Goal: Task Accomplishment & Management: Manage account settings

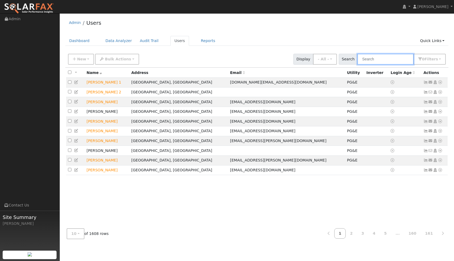
click at [372, 60] on input "text" at bounding box center [386, 59] width 56 height 11
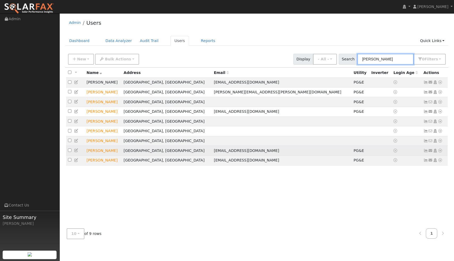
type input "Travis"
click at [442, 152] on icon at bounding box center [440, 151] width 5 height 4
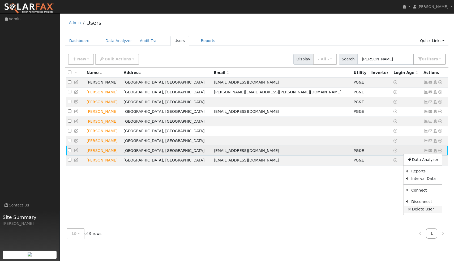
click at [427, 210] on link "Delete User" at bounding box center [423, 208] width 39 height 7
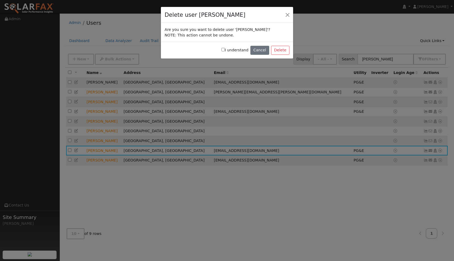
click at [225, 50] on input "I understand" at bounding box center [223, 49] width 3 height 3
checkbox input "true"
click at [277, 49] on button "Delete" at bounding box center [280, 50] width 18 height 9
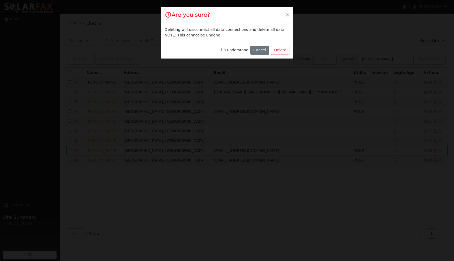
click at [225, 49] on input "I understand" at bounding box center [223, 49] width 3 height 3
checkbox input "true"
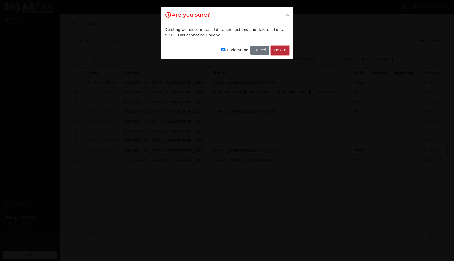
click at [278, 50] on button "Delete" at bounding box center [280, 50] width 18 height 9
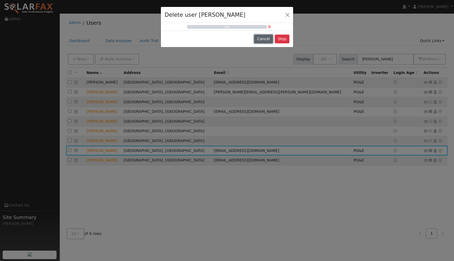
click at [259, 36] on button "Cancel" at bounding box center [263, 39] width 19 height 9
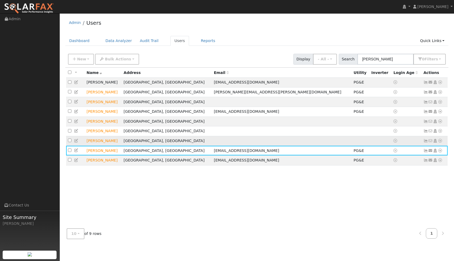
click at [441, 142] on icon at bounding box center [440, 141] width 5 height 4
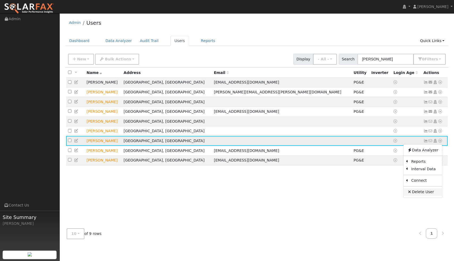
click at [425, 193] on link "Delete User" at bounding box center [423, 191] width 39 height 7
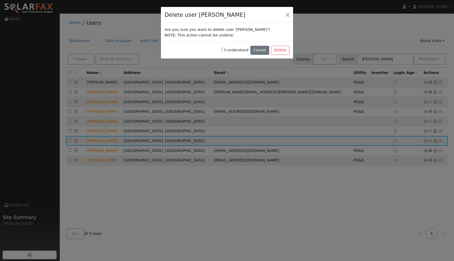
click at [225, 49] on input "I understand" at bounding box center [223, 49] width 3 height 3
checkbox input "true"
click at [278, 50] on button "Delete" at bounding box center [280, 50] width 18 height 9
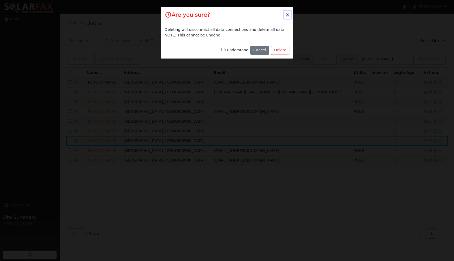
click at [286, 15] on button "button" at bounding box center [287, 14] width 7 height 7
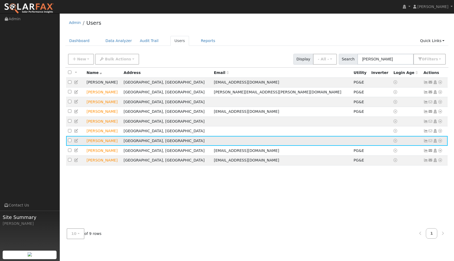
click at [441, 142] on icon at bounding box center [440, 141] width 5 height 4
click at [420, 193] on link "Delete User" at bounding box center [423, 191] width 39 height 7
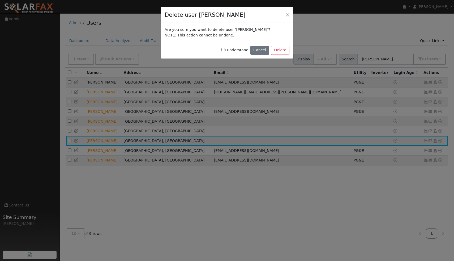
click at [225, 49] on input "I understand" at bounding box center [223, 49] width 3 height 3
checkbox input "true"
click at [279, 49] on button "Delete" at bounding box center [280, 50] width 18 height 9
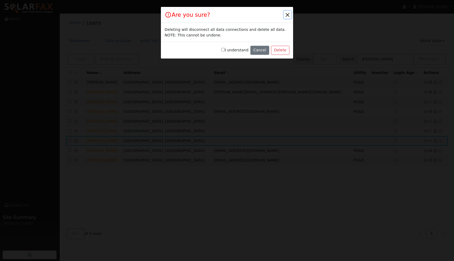
click at [287, 15] on button "button" at bounding box center [287, 14] width 7 height 7
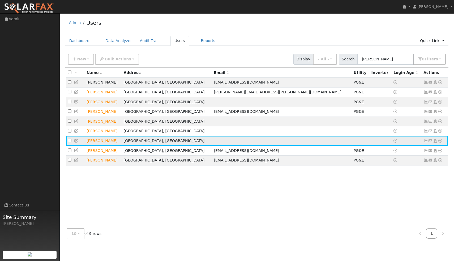
click at [441, 142] on icon at bounding box center [440, 141] width 5 height 4
click at [420, 194] on link "Delete User" at bounding box center [423, 191] width 39 height 7
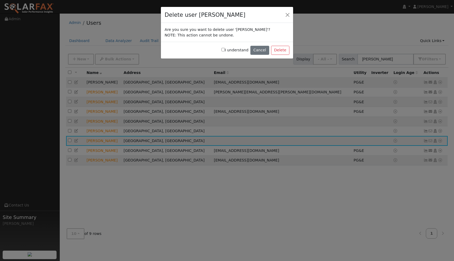
click at [225, 50] on input "I understand" at bounding box center [223, 49] width 3 height 3
checkbox input "true"
click at [282, 49] on button "Delete" at bounding box center [280, 50] width 18 height 9
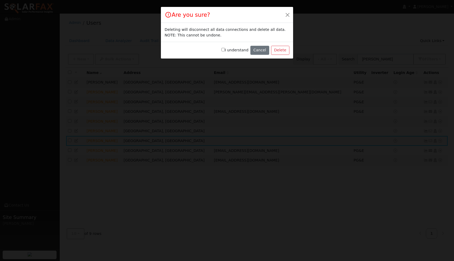
click at [225, 50] on input "I understand" at bounding box center [223, 49] width 3 height 3
checkbox input "true"
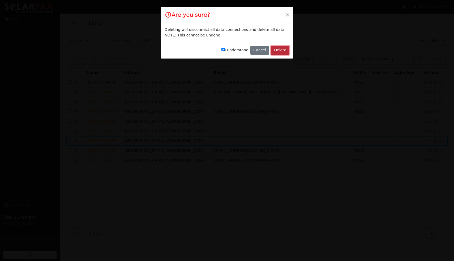
click at [281, 49] on button "Delete" at bounding box center [280, 50] width 18 height 9
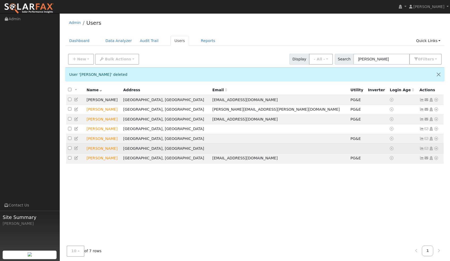
click at [437, 150] on icon at bounding box center [436, 148] width 5 height 4
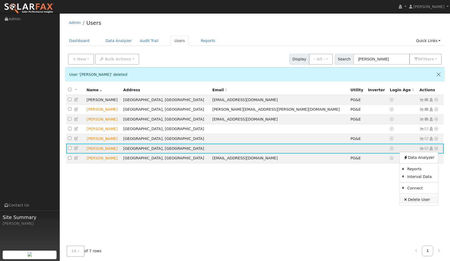
click at [423, 200] on link "Delete User" at bounding box center [419, 199] width 39 height 7
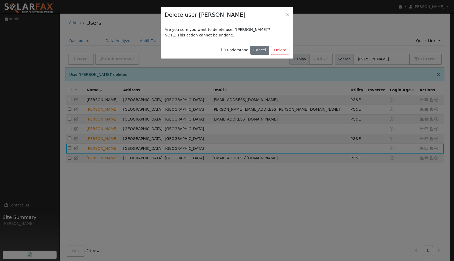
click at [228, 49] on label "I understand" at bounding box center [235, 50] width 27 height 6
click at [225, 49] on input "I understand" at bounding box center [223, 49] width 3 height 3
checkbox input "true"
click at [280, 49] on button "Delete" at bounding box center [280, 50] width 18 height 9
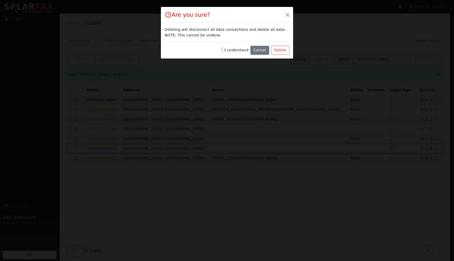
click at [225, 50] on input "I understand" at bounding box center [223, 49] width 3 height 3
checkbox input "true"
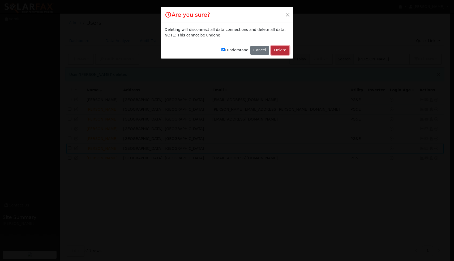
click at [280, 50] on button "Delete" at bounding box center [280, 50] width 18 height 9
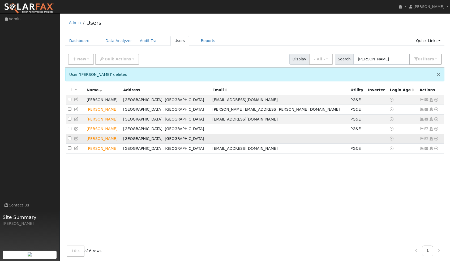
click at [437, 140] on icon at bounding box center [436, 139] width 5 height 4
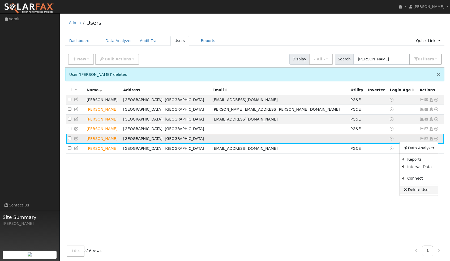
click at [416, 189] on link "Delete User" at bounding box center [419, 189] width 39 height 7
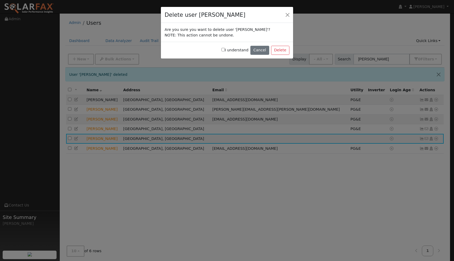
click at [225, 49] on input "I understand" at bounding box center [223, 49] width 3 height 3
checkbox input "true"
click at [282, 50] on button "Delete" at bounding box center [280, 50] width 18 height 9
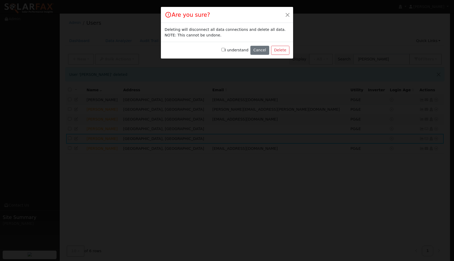
drag, startPoint x: 227, startPoint y: 49, endPoint x: 230, endPoint y: 49, distance: 2.9
click at [227, 50] on label "I understand" at bounding box center [235, 50] width 27 height 6
click at [223, 50] on div "I understand Cancel Delete" at bounding box center [227, 50] width 132 height 17
click at [225, 50] on input "I understand" at bounding box center [223, 49] width 3 height 3
checkbox input "true"
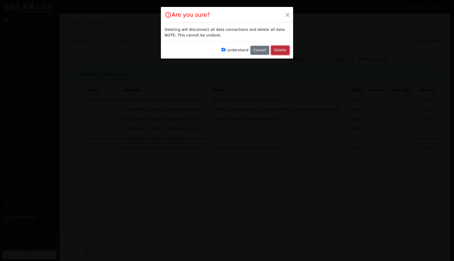
click at [279, 49] on button "Delete" at bounding box center [280, 50] width 18 height 9
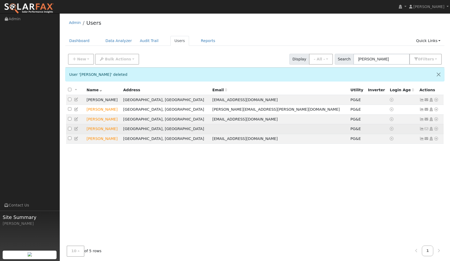
click at [437, 130] on icon at bounding box center [436, 129] width 5 height 4
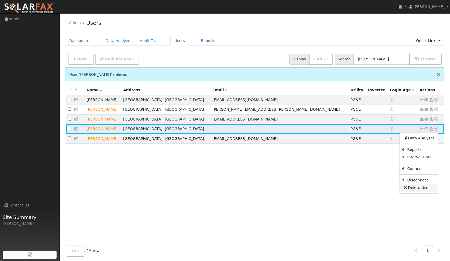
click at [415, 190] on link "Delete User" at bounding box center [419, 187] width 39 height 7
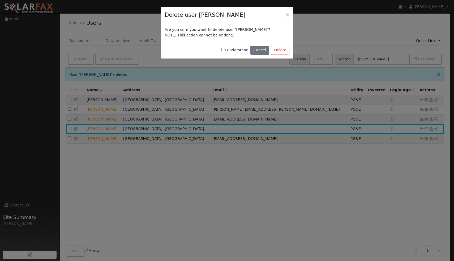
click at [225, 50] on input "I understand" at bounding box center [223, 49] width 3 height 3
checkbox input "true"
click at [282, 50] on button "Delete" at bounding box center [280, 50] width 18 height 9
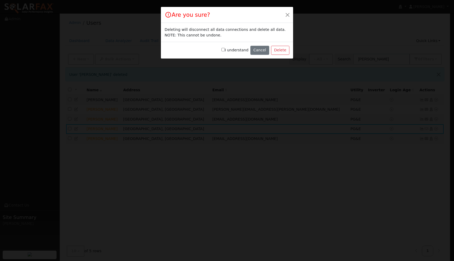
click at [225, 49] on input "I understand" at bounding box center [223, 49] width 3 height 3
checkbox input "true"
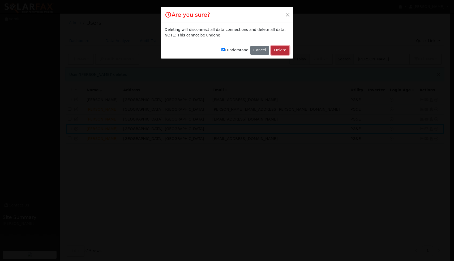
click at [278, 49] on button "Delete" at bounding box center [280, 50] width 18 height 9
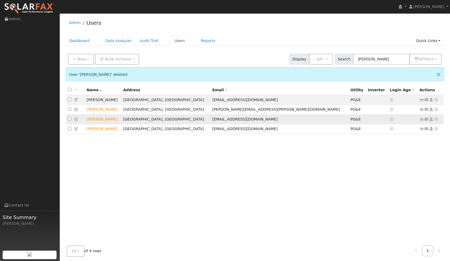
click at [437, 120] on icon at bounding box center [436, 119] width 5 height 4
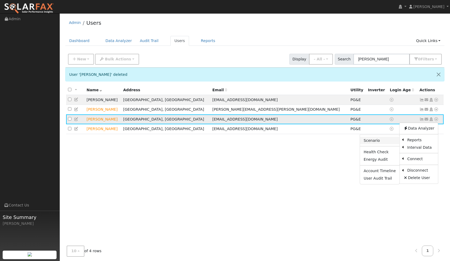
click at [376, 142] on link "Scenario" at bounding box center [380, 140] width 40 height 7
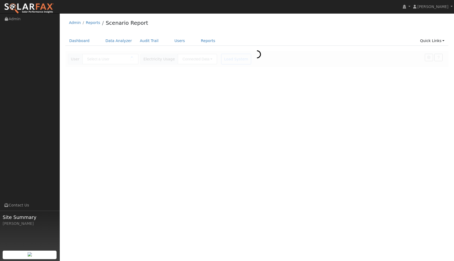
type input "[PERSON_NAME]"
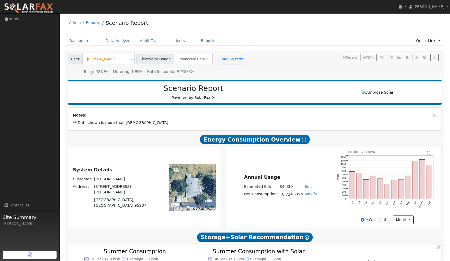
type input "19827"
